Goal: Transaction & Acquisition: Purchase product/service

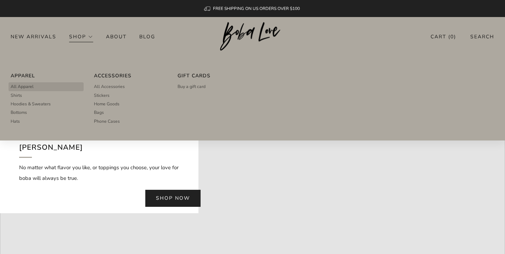
click at [23, 88] on span "All Apparel" at bounding box center [22, 86] width 23 height 6
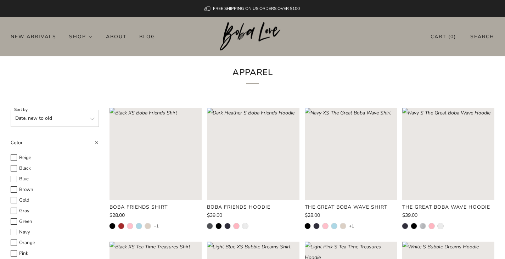
click at [50, 38] on link "New Arrivals" at bounding box center [34, 36] width 46 height 11
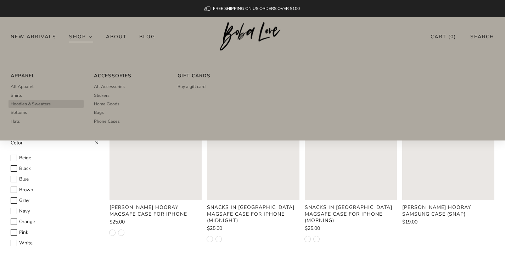
click at [37, 105] on span "Hoodies & Sweaters" at bounding box center [31, 104] width 40 height 6
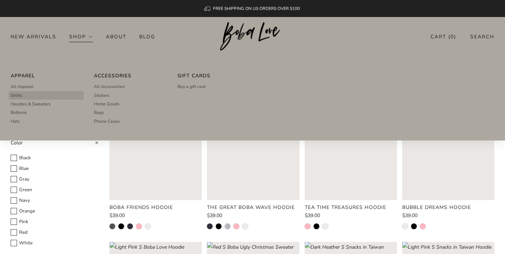
click at [20, 97] on span "Shirts" at bounding box center [16, 95] width 11 height 6
